Goal: Obtain resource: Obtain resource

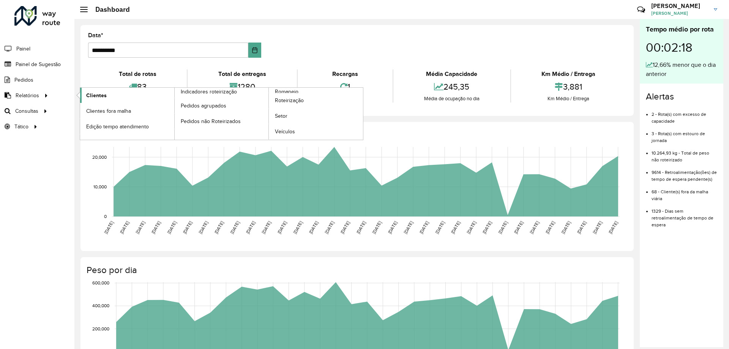
click at [110, 95] on link "Clientes" at bounding box center [127, 95] width 94 height 15
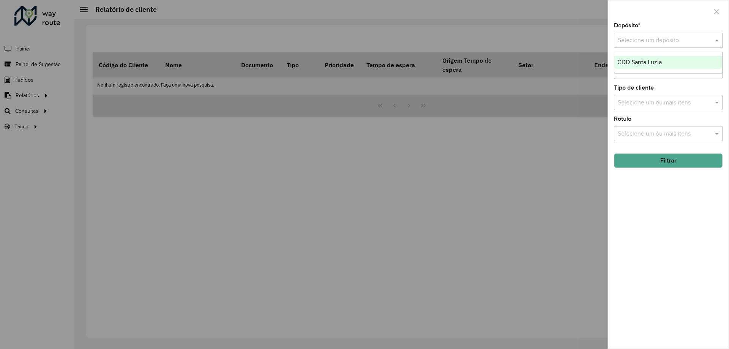
click at [646, 37] on input "text" at bounding box center [660, 40] width 86 height 9
click at [650, 57] on div "CDD Santa Luzia" at bounding box center [668, 62] width 108 height 13
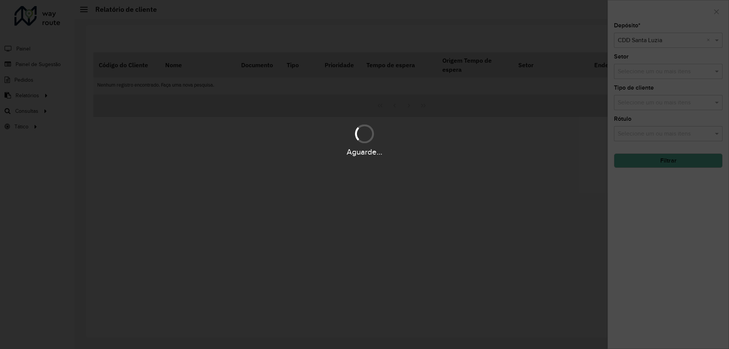
click at [671, 14] on div "Aguarde..." at bounding box center [364, 174] width 729 height 349
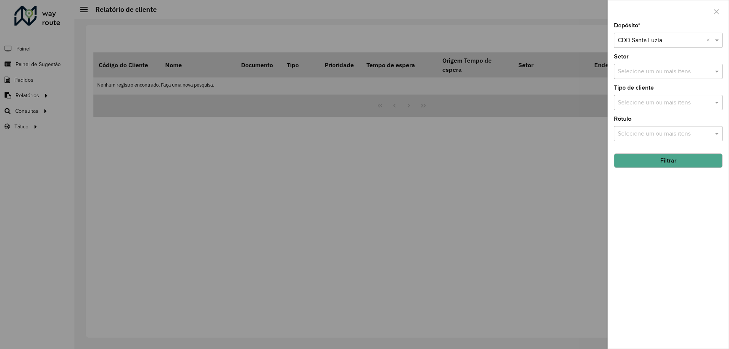
click at [654, 75] on input "text" at bounding box center [664, 71] width 97 height 9
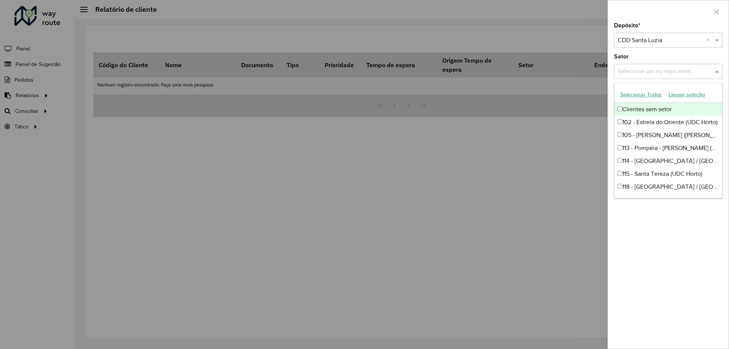
drag, startPoint x: 646, startPoint y: 68, endPoint x: 684, endPoint y: 122, distance: 65.9
click at [645, 69] on input "text" at bounding box center [664, 71] width 97 height 9
click at [653, 223] on div "Depósito * Selecione um depósito × CDD Santa Luzia × Setor Selecione um ou mais…" at bounding box center [668, 186] width 121 height 326
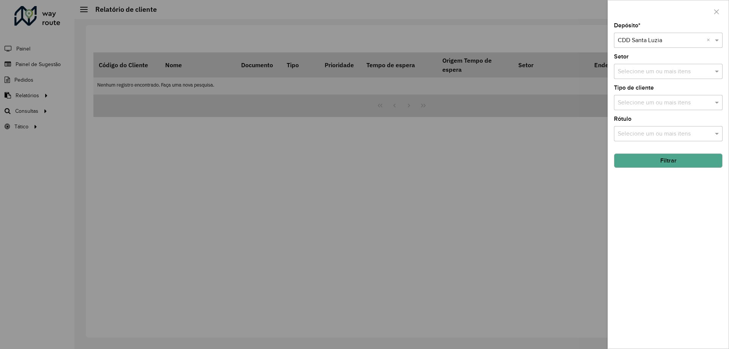
click at [661, 156] on button "Filtrar" at bounding box center [668, 160] width 109 height 14
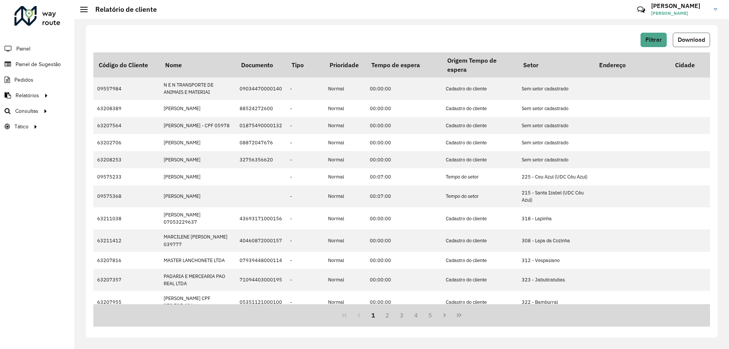
click at [695, 38] on span "Download" at bounding box center [690, 39] width 27 height 6
